Goal: Find specific page/section: Find specific page/section

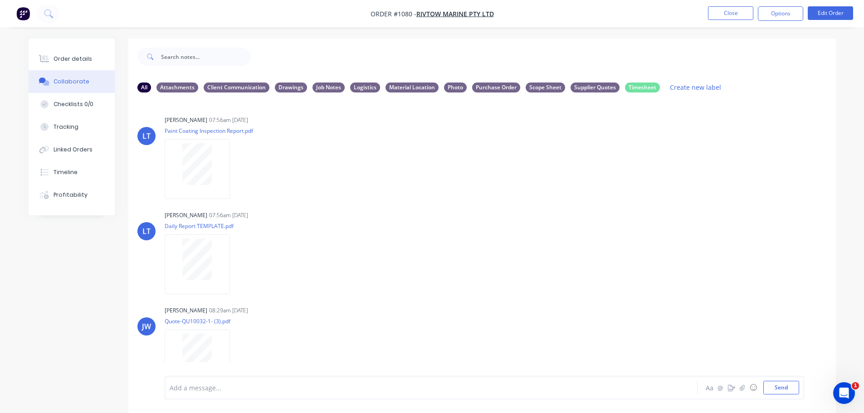
scroll to position [398, 0]
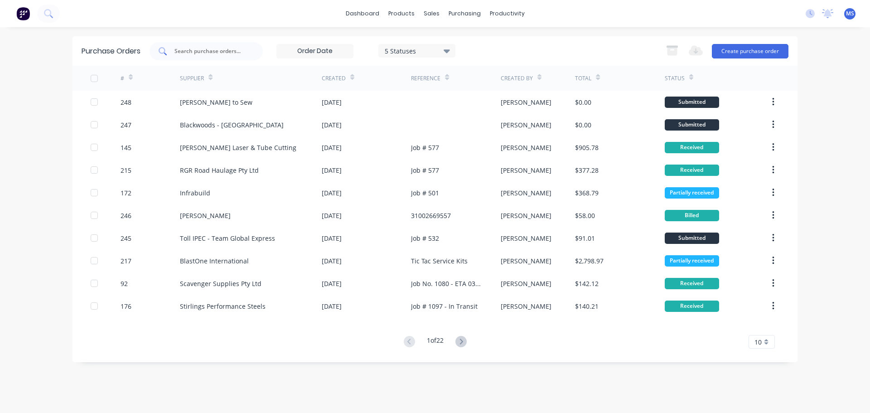
click at [203, 58] on div at bounding box center [206, 51] width 113 height 18
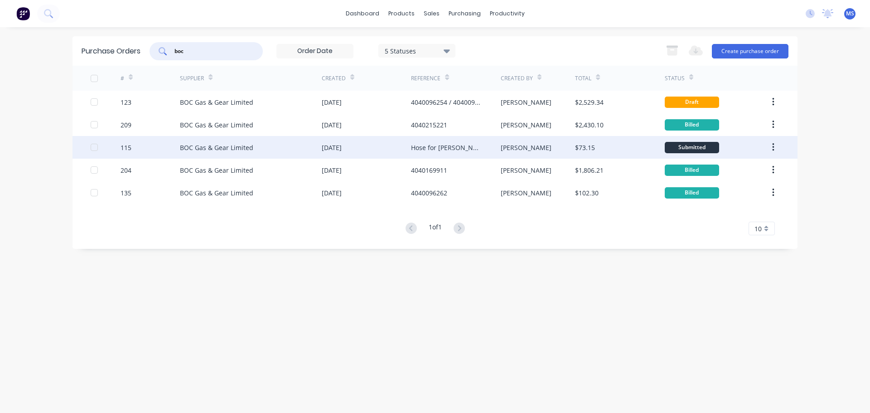
type input "boc"
click at [270, 143] on div "BOC Gas & Gear Limited" at bounding box center [251, 147] width 142 height 23
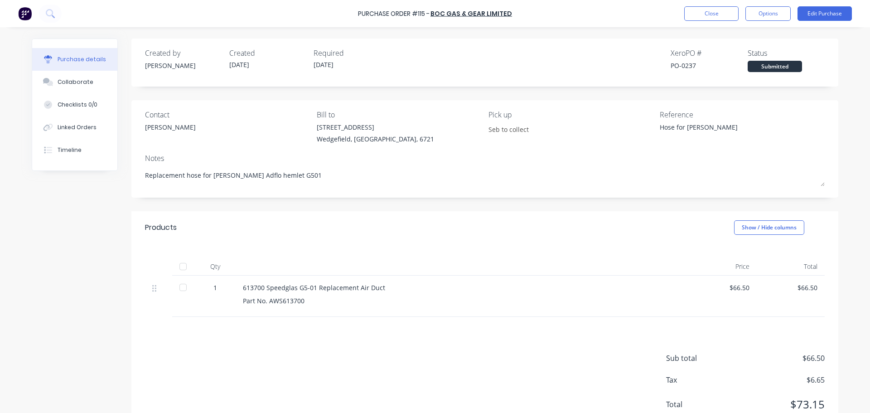
type textarea "x"
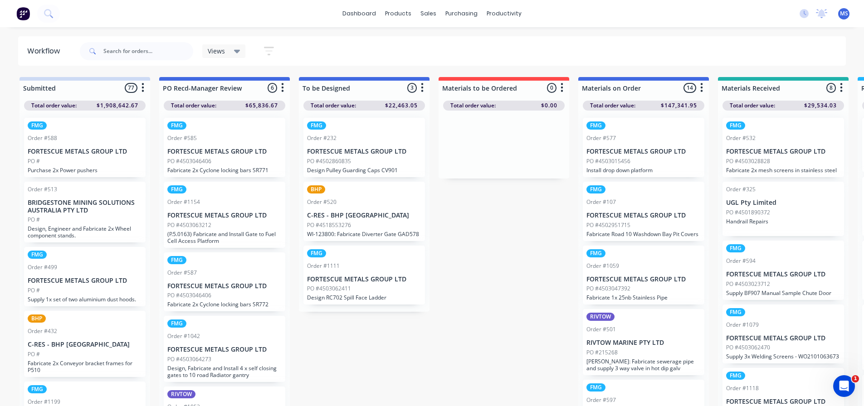
scroll to position [0, 887]
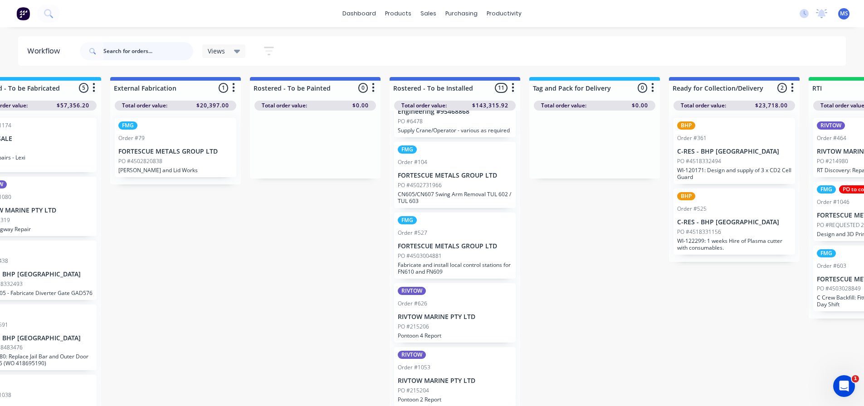
click at [160, 50] on input "text" at bounding box center [148, 51] width 90 height 18
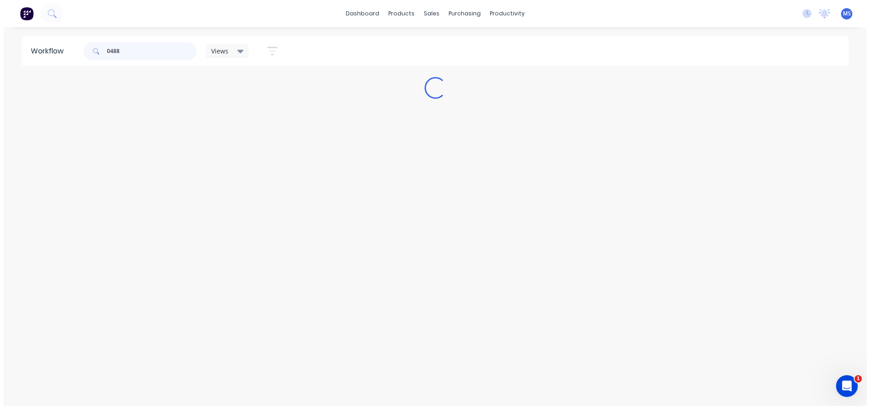
scroll to position [0, 0]
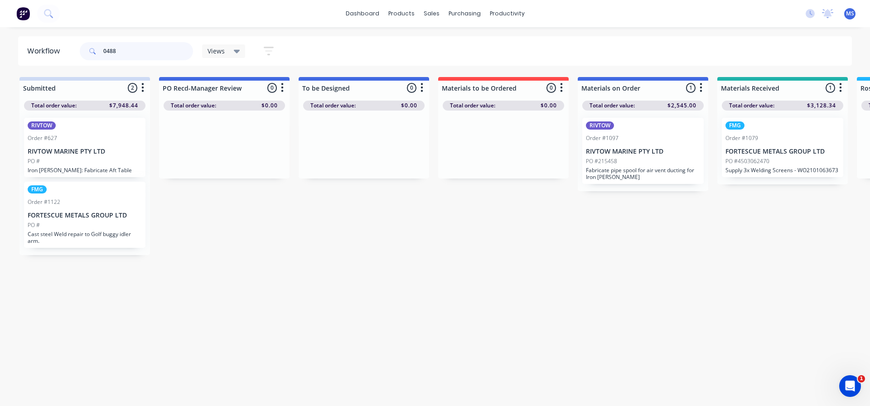
click at [180, 46] on input "0488" at bounding box center [148, 51] width 90 height 18
type input "locking"
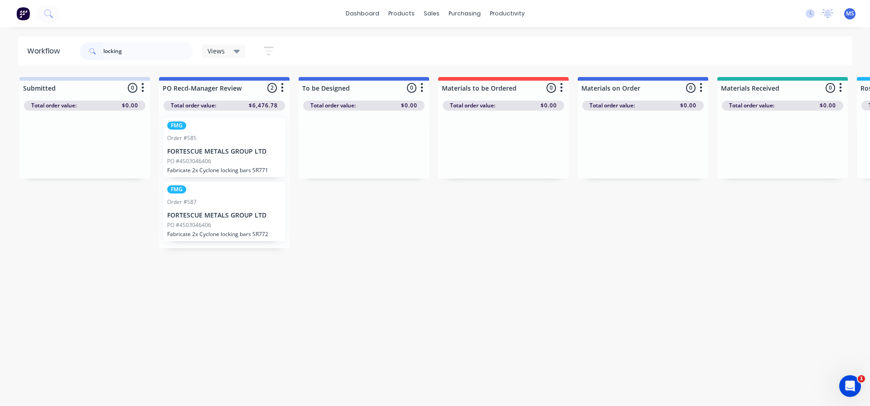
click at [255, 146] on div "FMG Order #585 FORTESCUE METALS GROUP LTD PO #4503046406 Fabricate 2x Cyclone l…" at bounding box center [224, 147] width 121 height 59
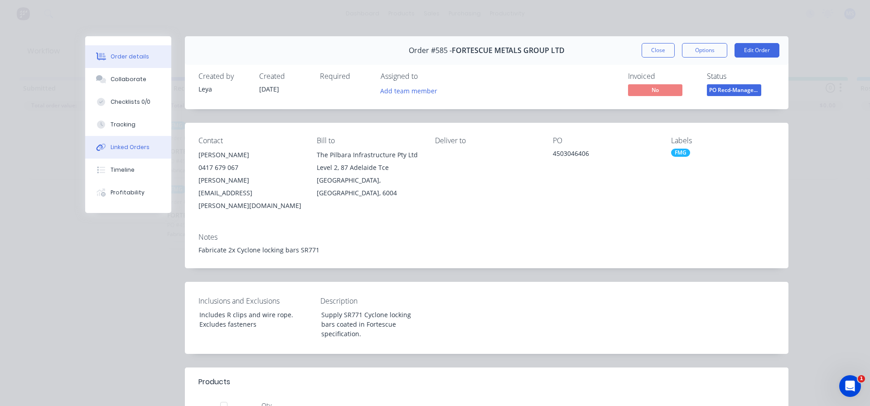
click at [154, 150] on button "Linked Orders" at bounding box center [128, 147] width 86 height 23
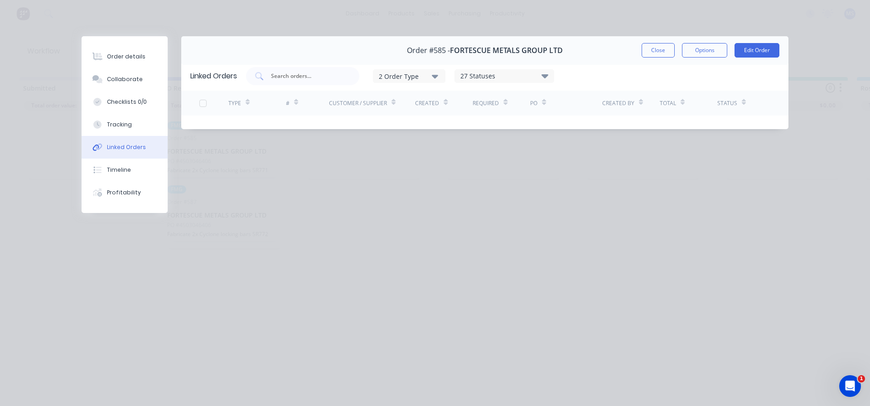
drag, startPoint x: 668, startPoint y: 46, endPoint x: 650, endPoint y: 63, distance: 25.0
click at [668, 47] on button "Close" at bounding box center [658, 50] width 33 height 15
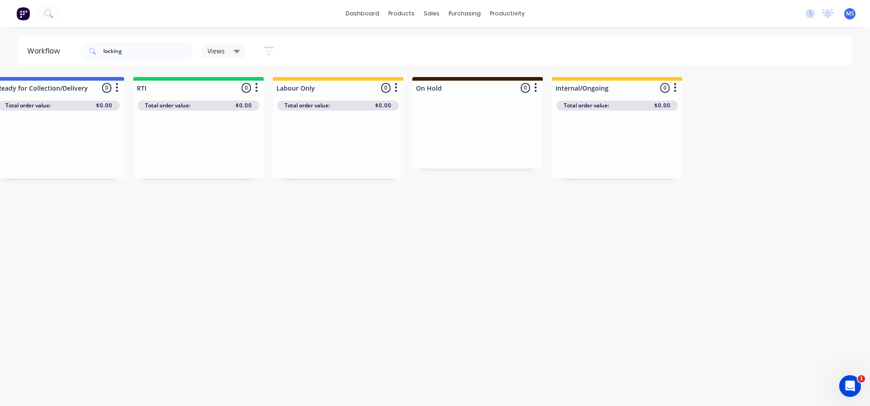
drag, startPoint x: 458, startPoint y: 235, endPoint x: 688, endPoint y: 250, distance: 230.8
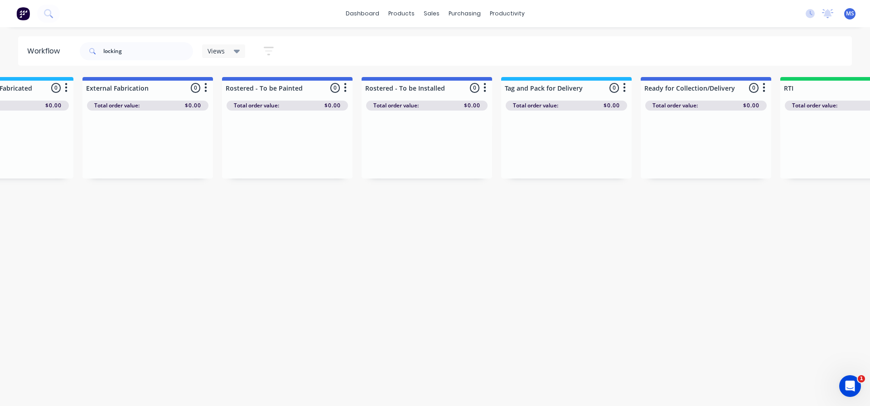
drag, startPoint x: 686, startPoint y: 248, endPoint x: 603, endPoint y: 243, distance: 83.1
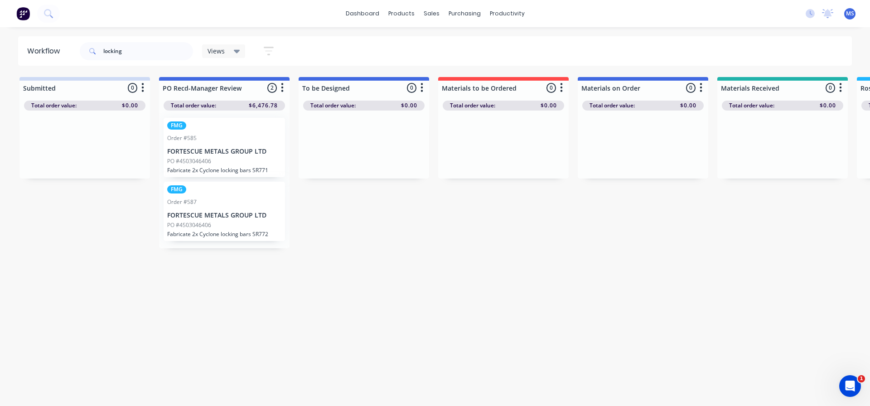
drag, startPoint x: 603, startPoint y: 243, endPoint x: 386, endPoint y: 217, distance: 218.2
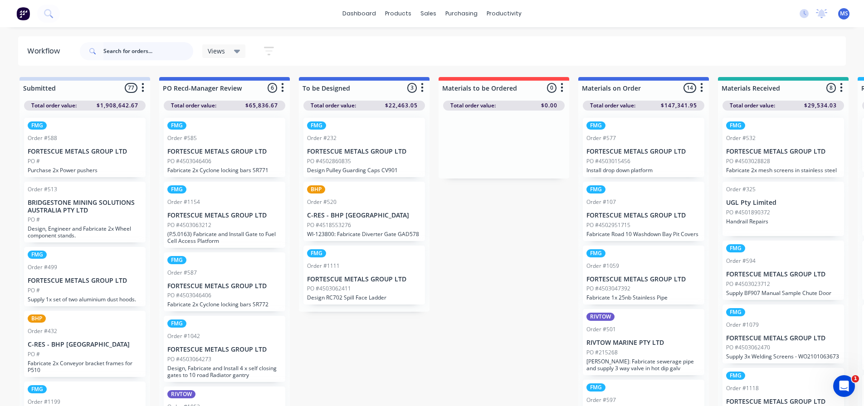
click at [171, 44] on input "text" at bounding box center [148, 51] width 90 height 18
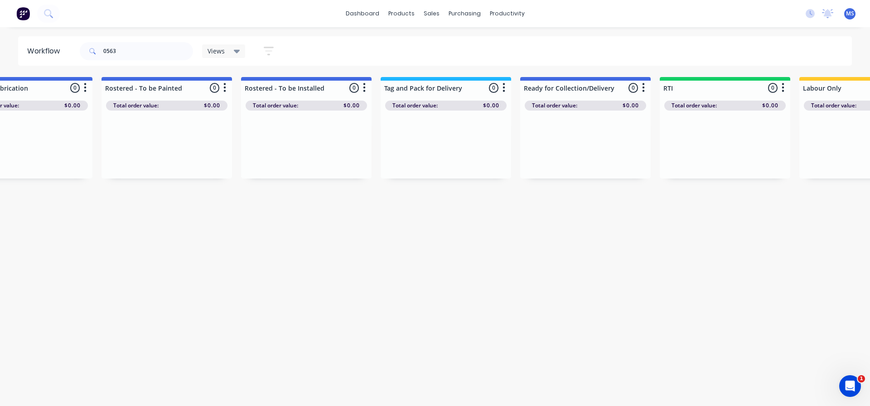
scroll to position [0, 1562]
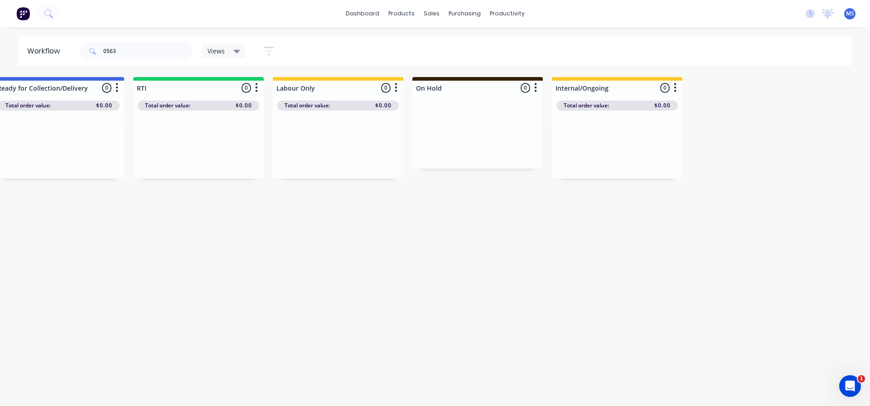
drag, startPoint x: 375, startPoint y: 279, endPoint x: 504, endPoint y: 265, distance: 129.5
click at [170, 45] on input "0563" at bounding box center [148, 51] width 90 height 18
type input "locking pins"
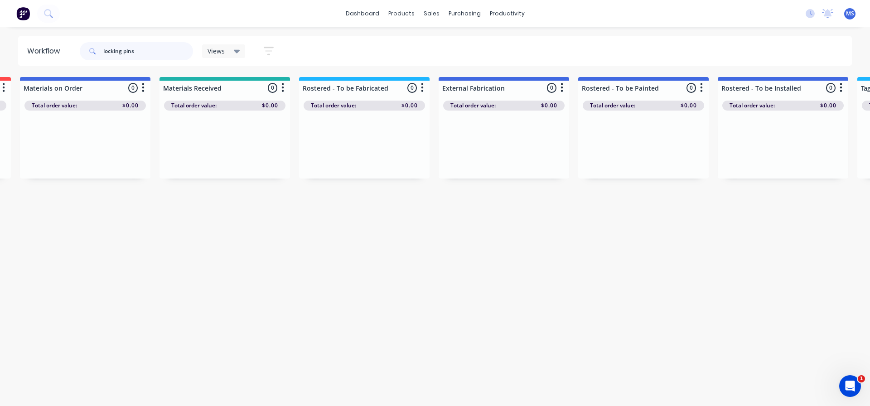
scroll to position [0, 589]
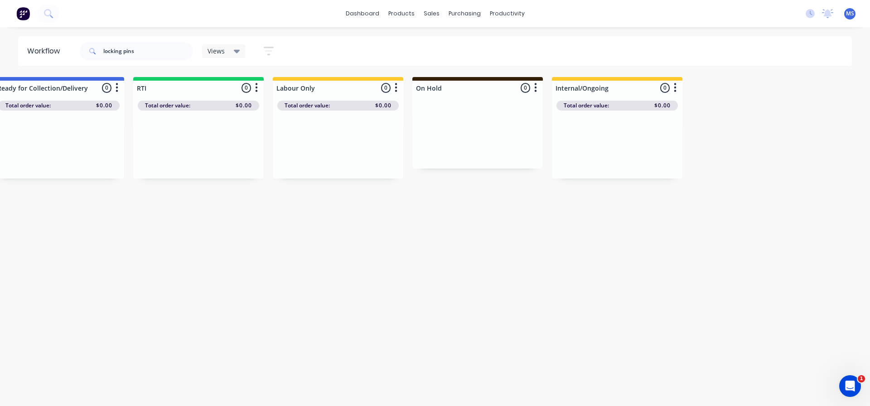
drag, startPoint x: 282, startPoint y: 262, endPoint x: 439, endPoint y: 267, distance: 157.4
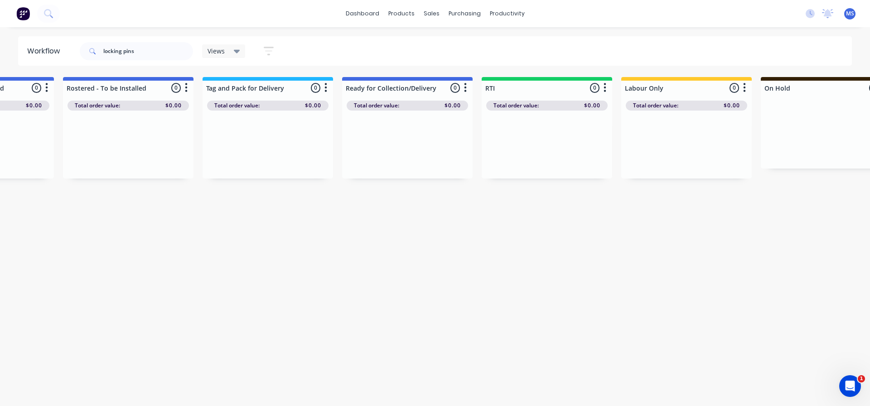
scroll to position [0, 0]
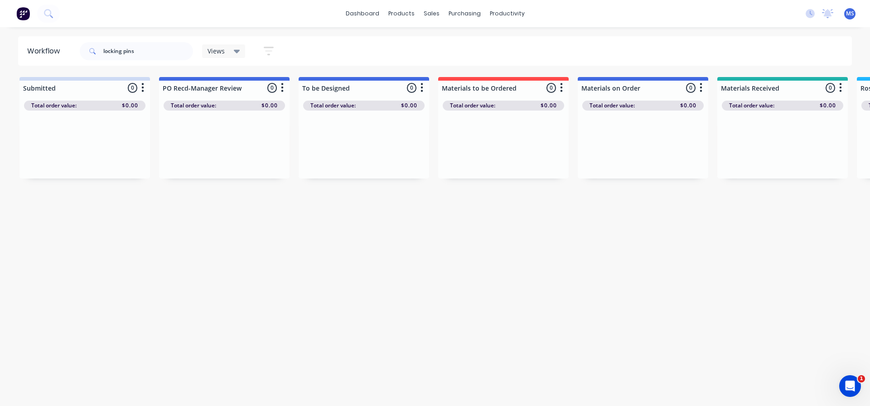
drag, startPoint x: 441, startPoint y: 266, endPoint x: 0, endPoint y: 248, distance: 441.0
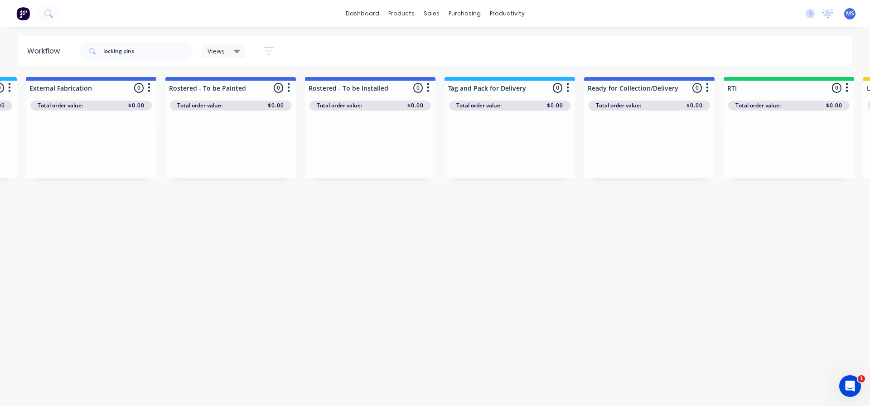
scroll to position [0, 1562]
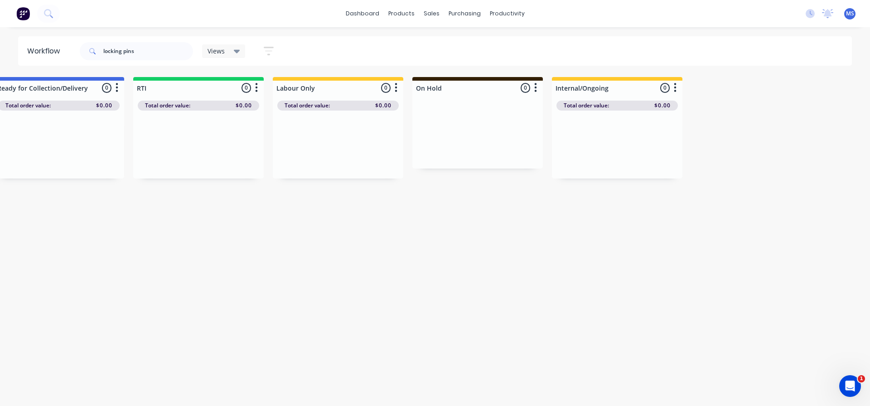
drag, startPoint x: 374, startPoint y: 281, endPoint x: 519, endPoint y: 285, distance: 145.1
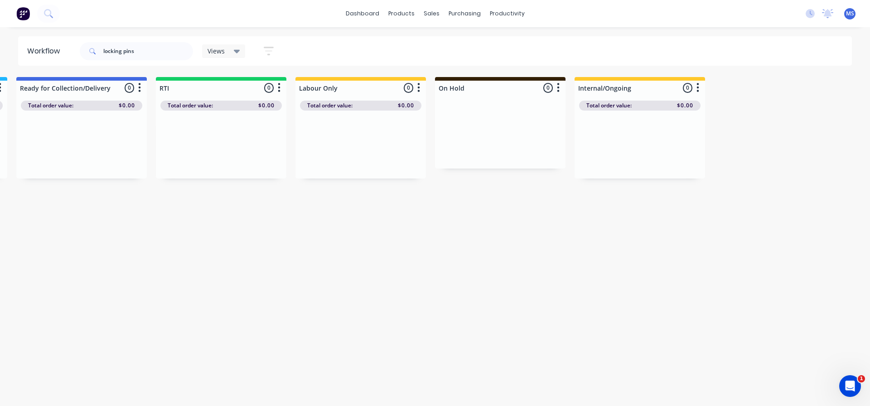
drag, startPoint x: 530, startPoint y: 252, endPoint x: 420, endPoint y: 230, distance: 111.8
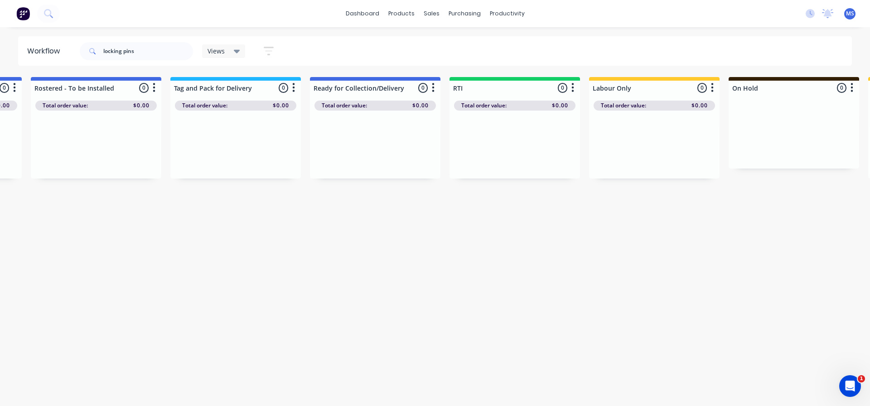
drag, startPoint x: 347, startPoint y: 220, endPoint x: 281, endPoint y: 220, distance: 66.2
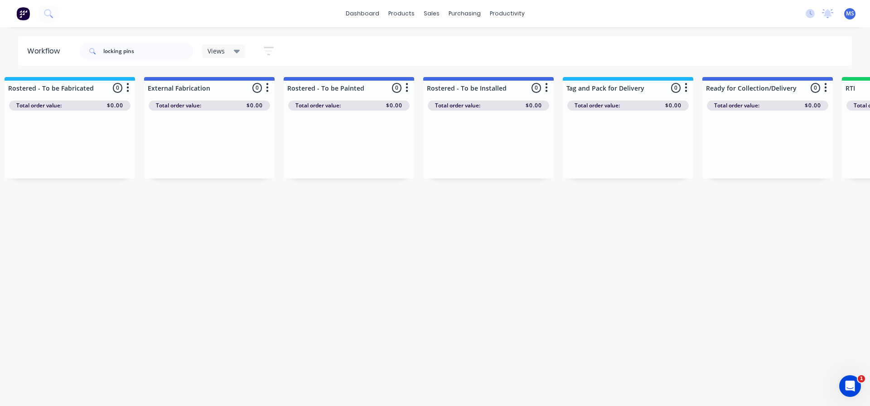
drag, startPoint x: 277, startPoint y: 221, endPoint x: 231, endPoint y: 224, distance: 45.4
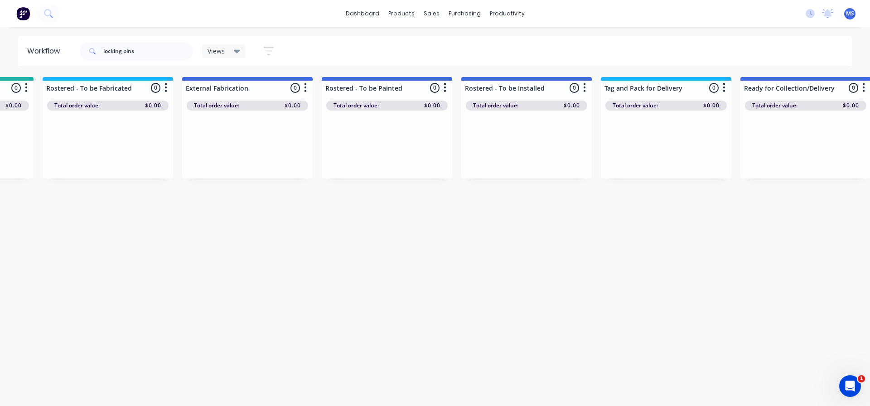
drag, startPoint x: 231, startPoint y: 224, endPoint x: 237, endPoint y: 224, distance: 5.9
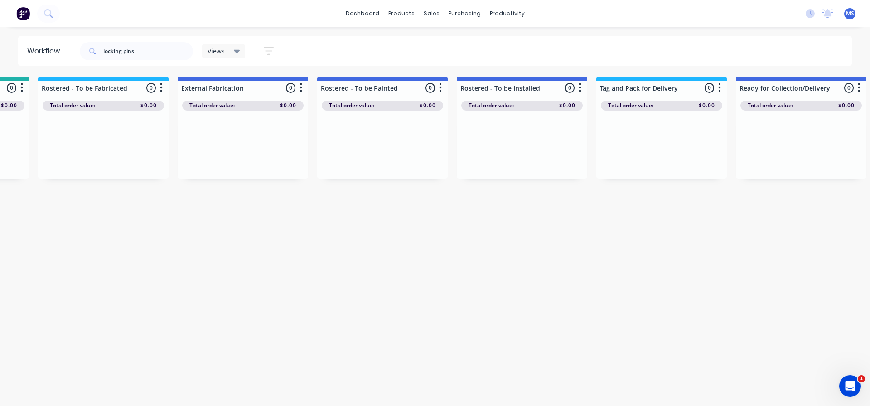
drag, startPoint x: 253, startPoint y: 219, endPoint x: 264, endPoint y: 226, distance: 13.6
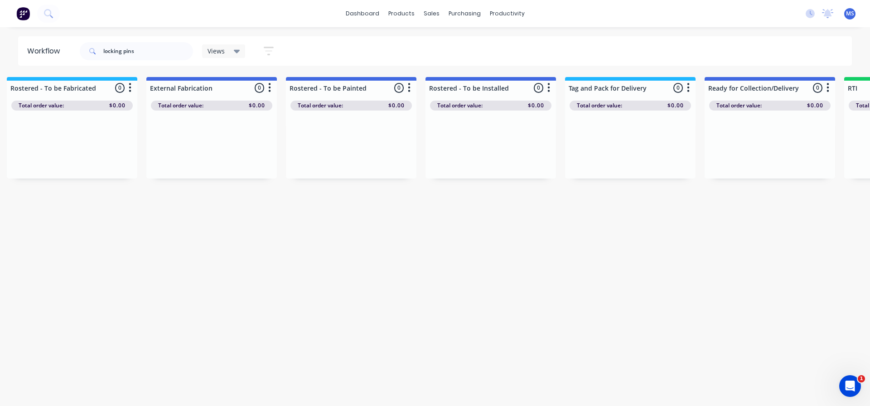
drag, startPoint x: 264, startPoint y: 226, endPoint x: 253, endPoint y: 234, distance: 13.6
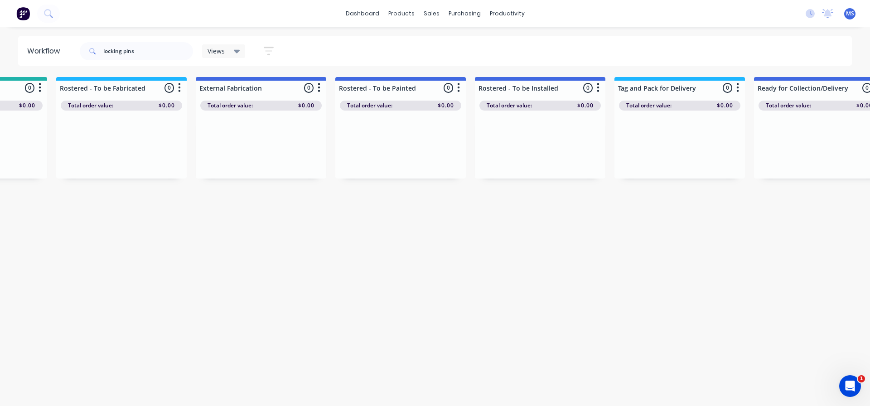
scroll to position [0, 782]
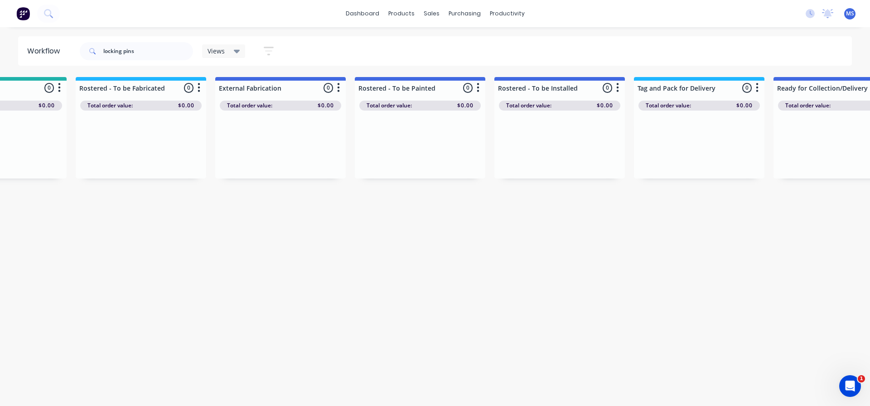
drag, startPoint x: 552, startPoint y: 291, endPoint x: 523, endPoint y: 296, distance: 28.9
